Goal: Task Accomplishment & Management: Manage account settings

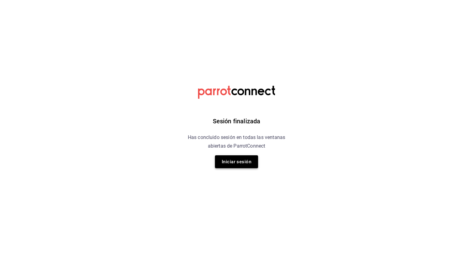
click at [238, 159] on button "Iniciar sesión" at bounding box center [236, 162] width 43 height 13
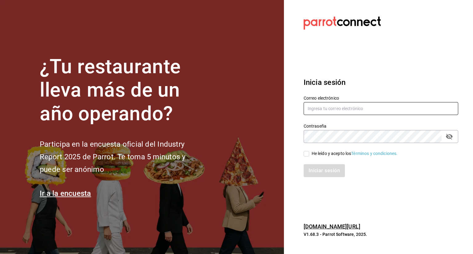
type input "[PERSON_NAME][EMAIL_ADDRESS][PERSON_NAME][DOMAIN_NAME]"
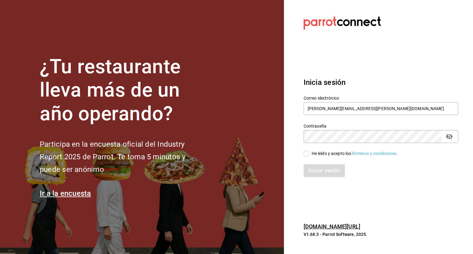
click at [307, 155] on input "He leído y acepto los Términos y condiciones." at bounding box center [307, 154] width 6 height 6
checkbox input "true"
click at [325, 171] on button "Iniciar sesión" at bounding box center [325, 170] width 42 height 13
